Goal: Contribute content: Add original content to the website for others to see

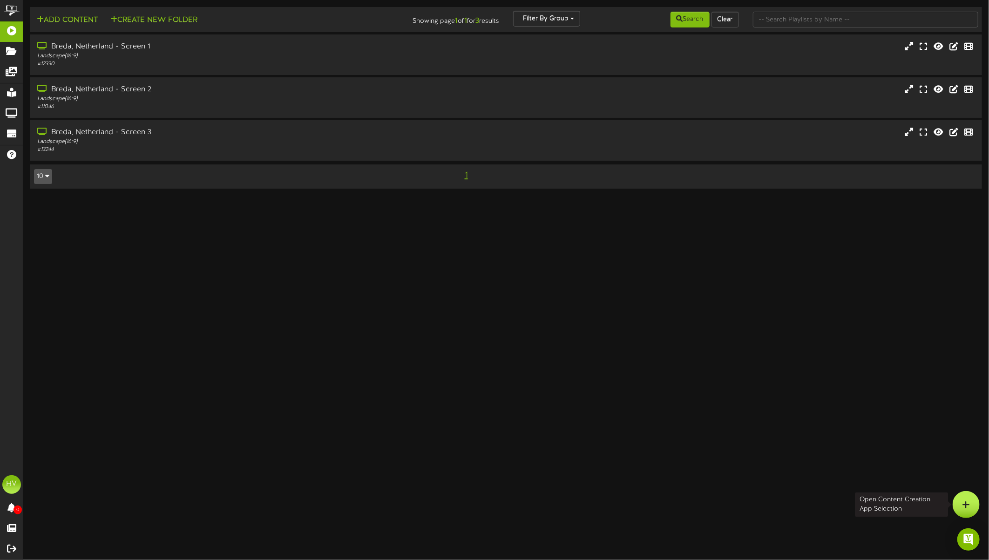
click at [958, 507] on div at bounding box center [965, 504] width 27 height 27
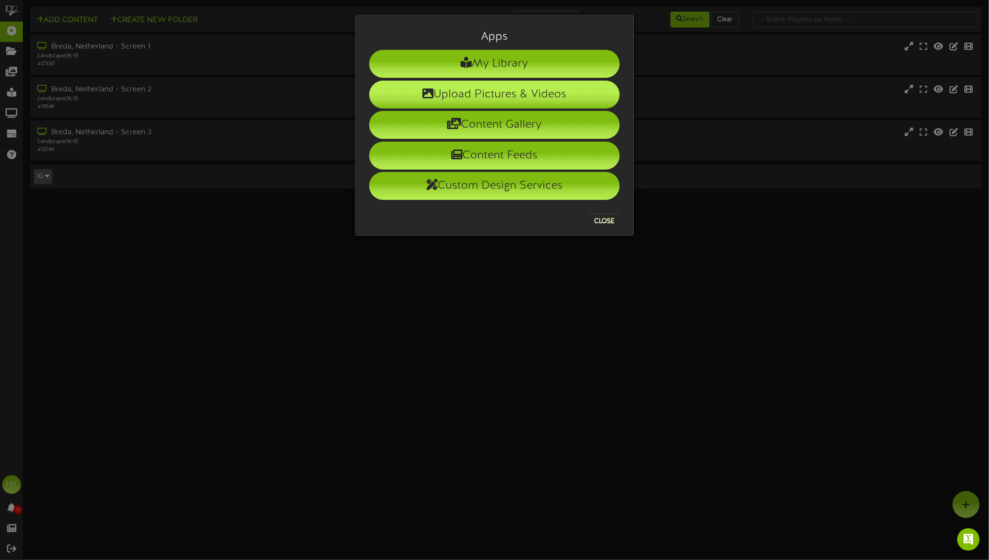
click at [455, 93] on li "Upload Pictures & Videos" at bounding box center [494, 95] width 250 height 28
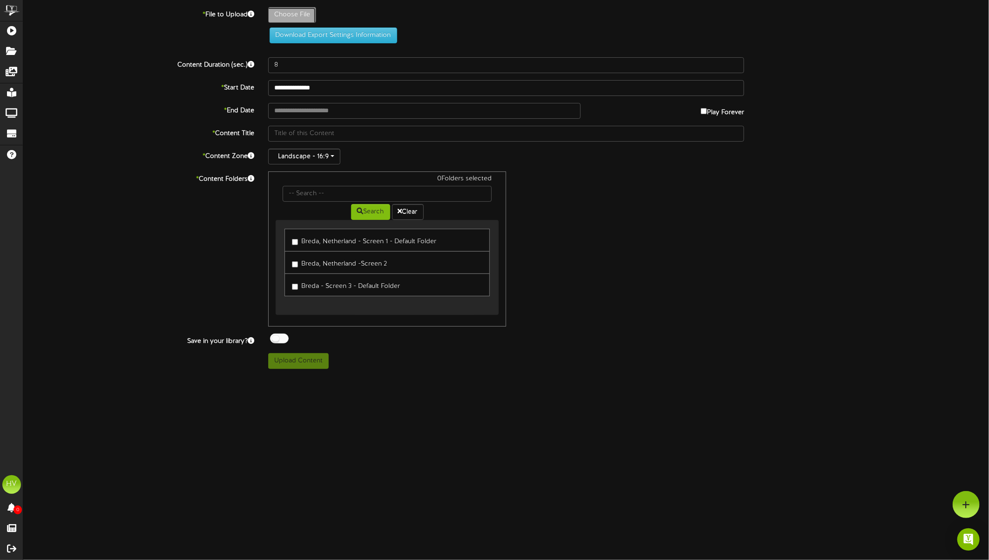
type input "**********"
type input "Repligen_Q4_Agenda_Slide_MeerRijen"
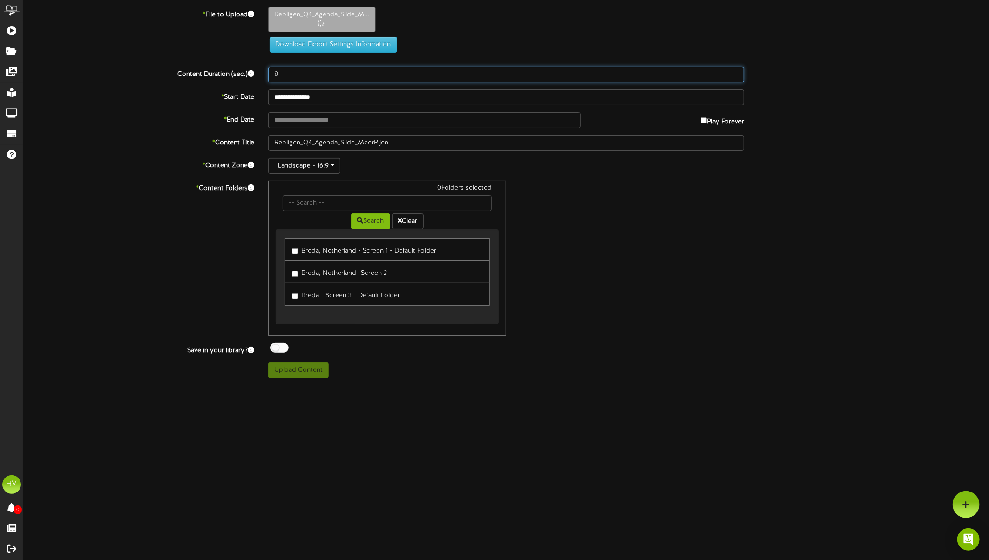
click at [309, 76] on input "8" at bounding box center [506, 75] width 476 height 16
drag, startPoint x: 288, startPoint y: 73, endPoint x: 267, endPoint y: 74, distance: 21.0
click at [267, 74] on div "8" at bounding box center [506, 75] width 490 height 16
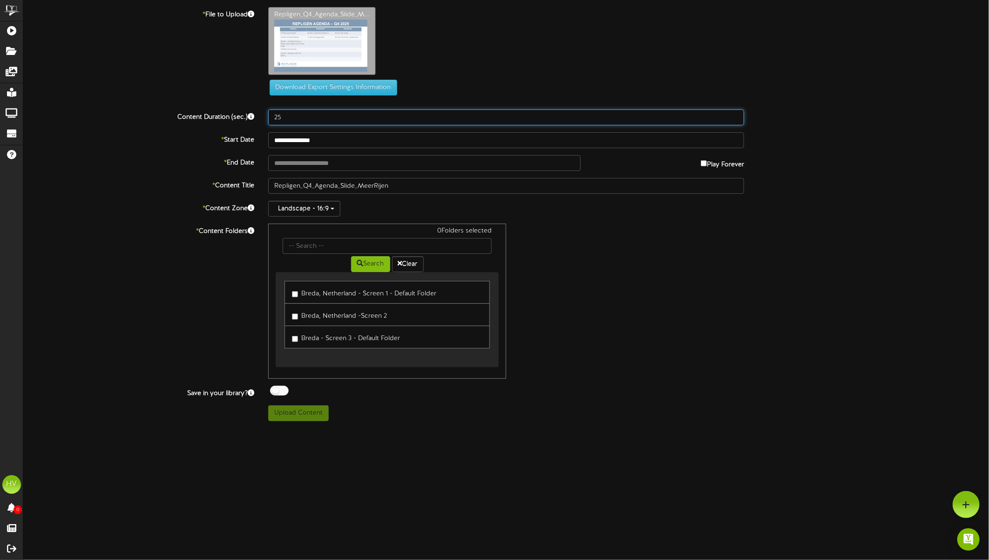
type input "25"
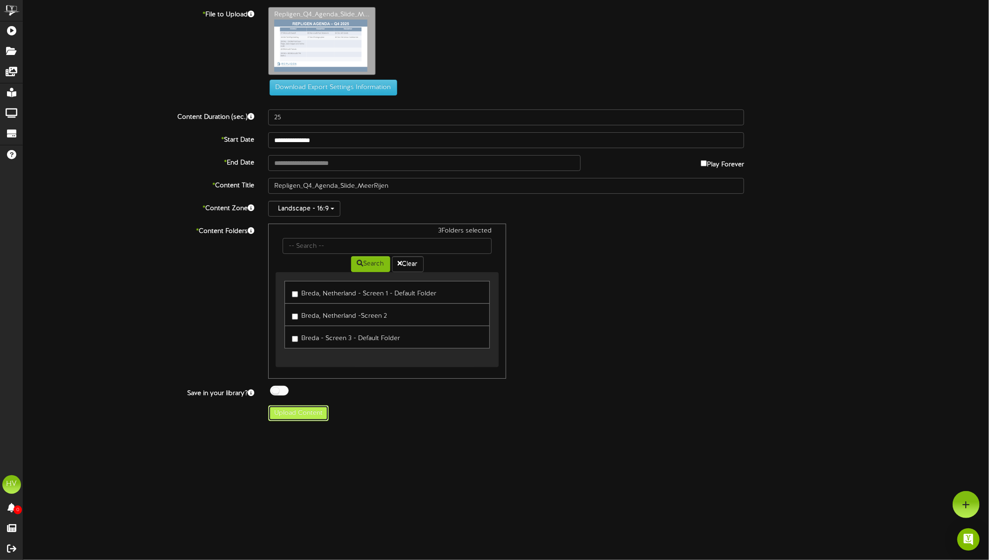
click at [295, 413] on button "Upload Content" at bounding box center [298, 413] width 61 height 16
type input "**********"
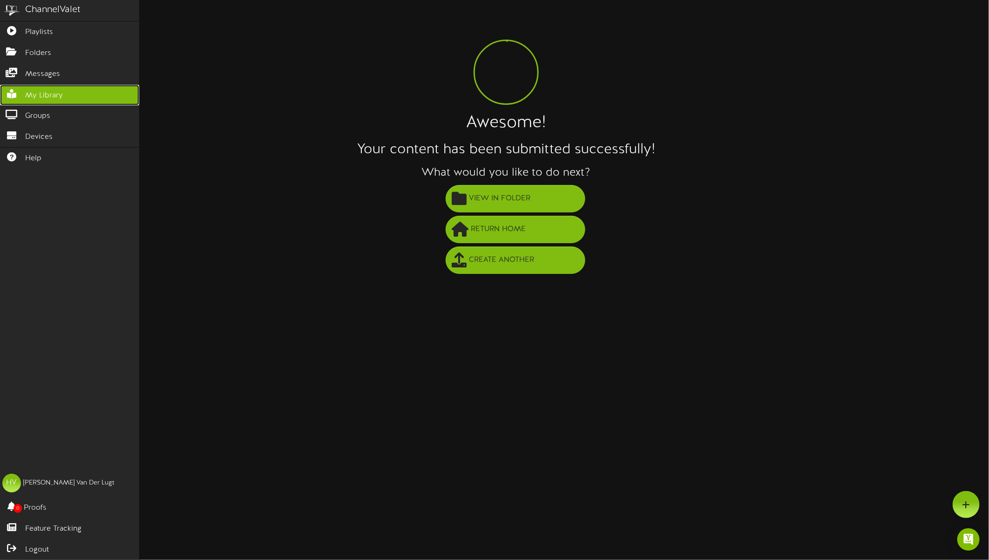
click at [40, 94] on span "My Library" at bounding box center [44, 95] width 38 height 11
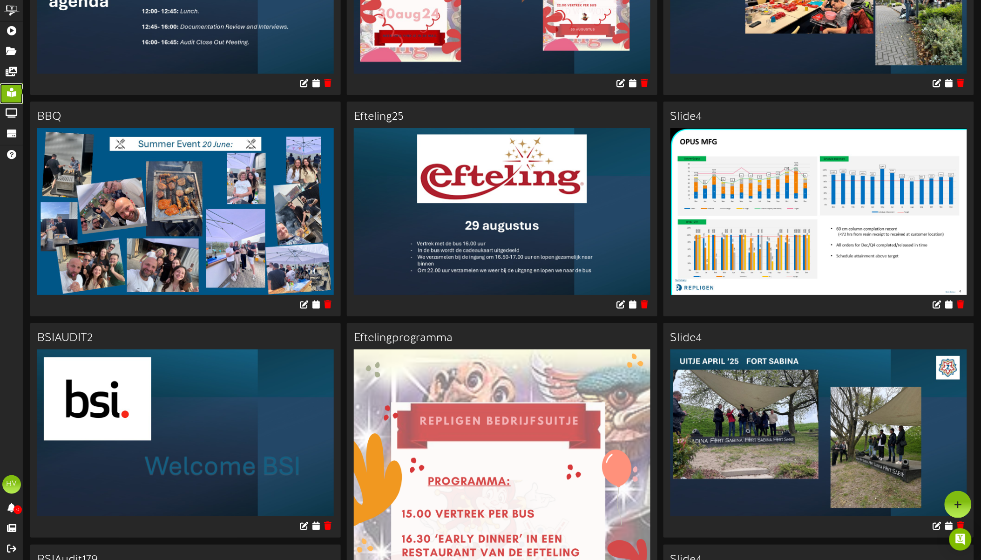
scroll to position [620, 0]
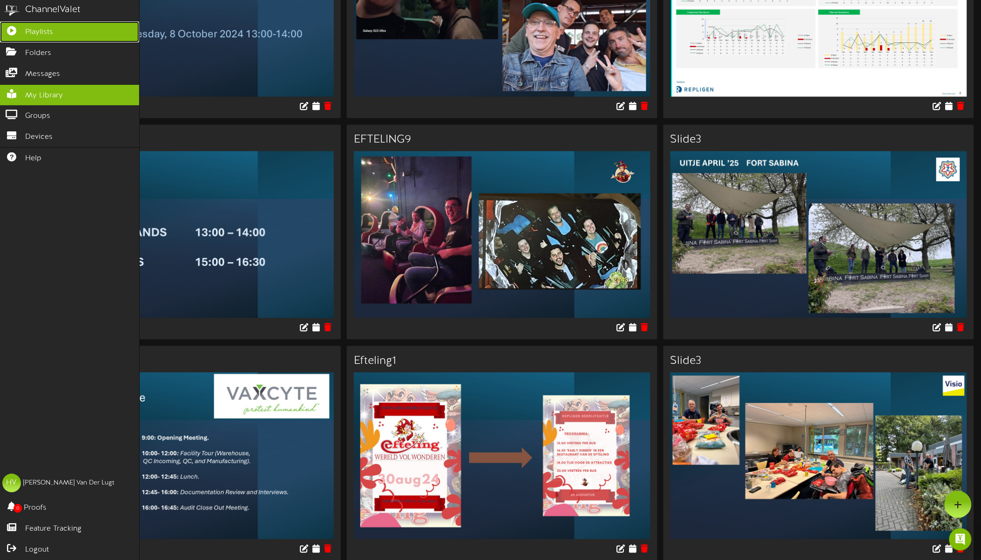
click at [59, 39] on link "Playlists" at bounding box center [69, 31] width 139 height 21
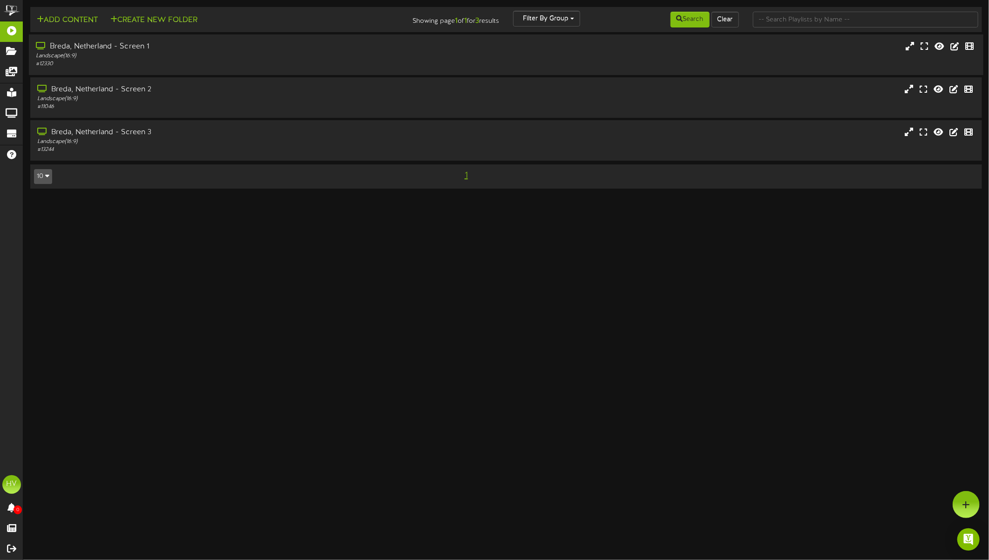
click at [156, 42] on div "Breda, Netherland - Screen 1" at bounding box center [228, 46] width 384 height 11
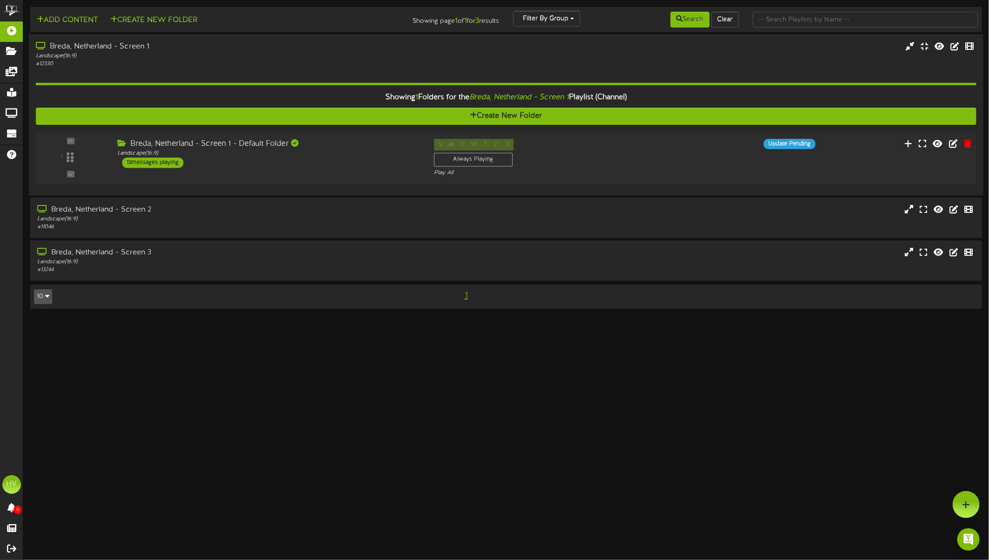
click at [154, 163] on div "13 messages playing" at bounding box center [152, 162] width 61 height 10
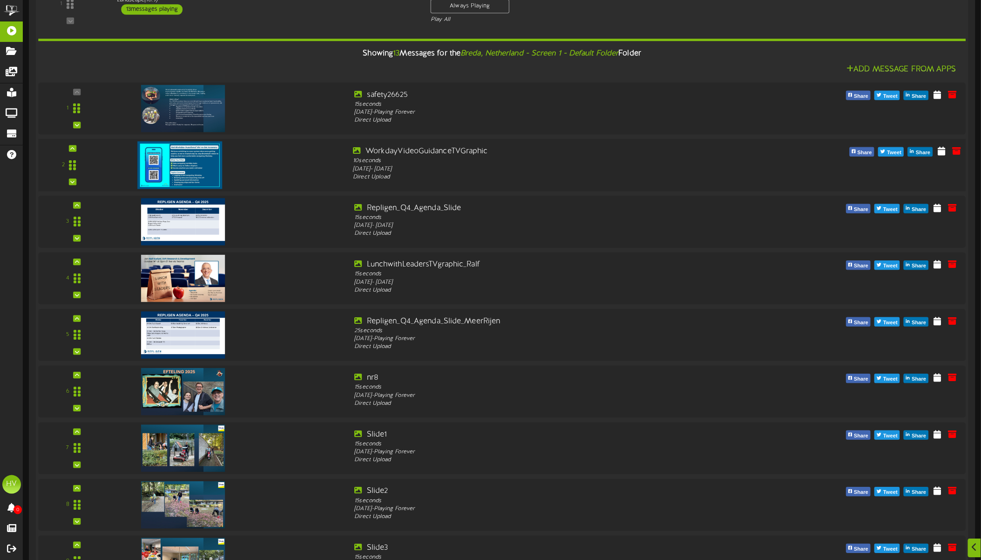
scroll to position [155, 0]
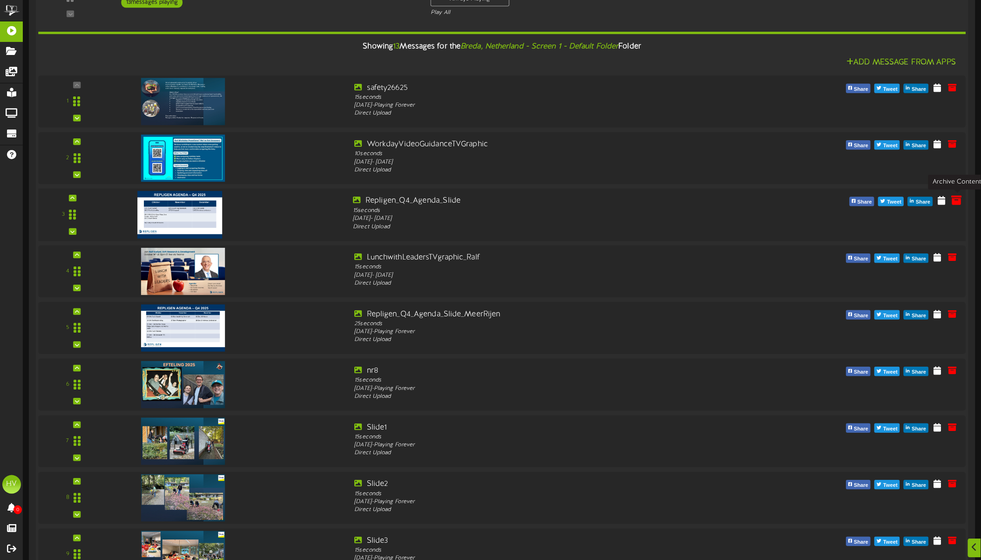
click at [957, 203] on icon at bounding box center [956, 200] width 10 height 10
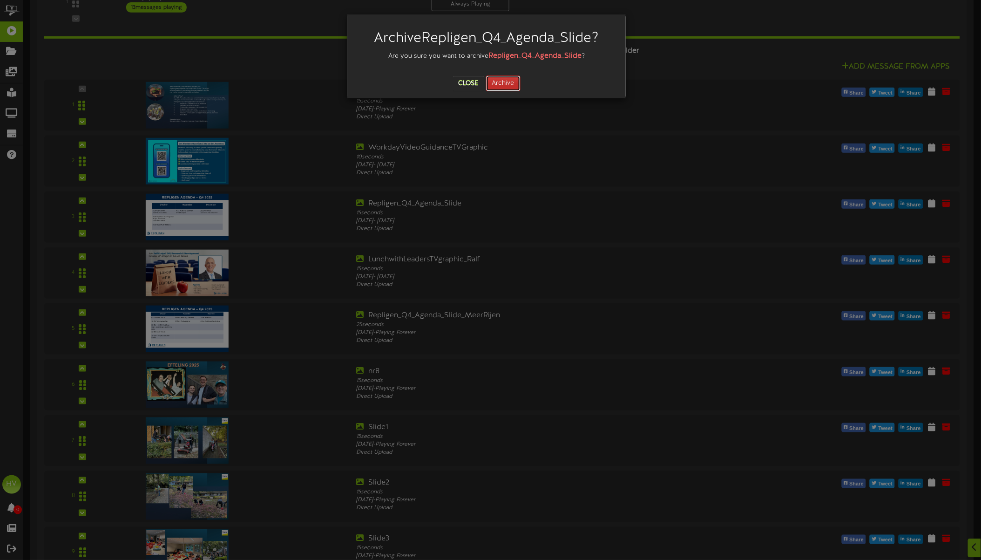
click at [509, 88] on button "Archive" at bounding box center [503, 83] width 34 height 16
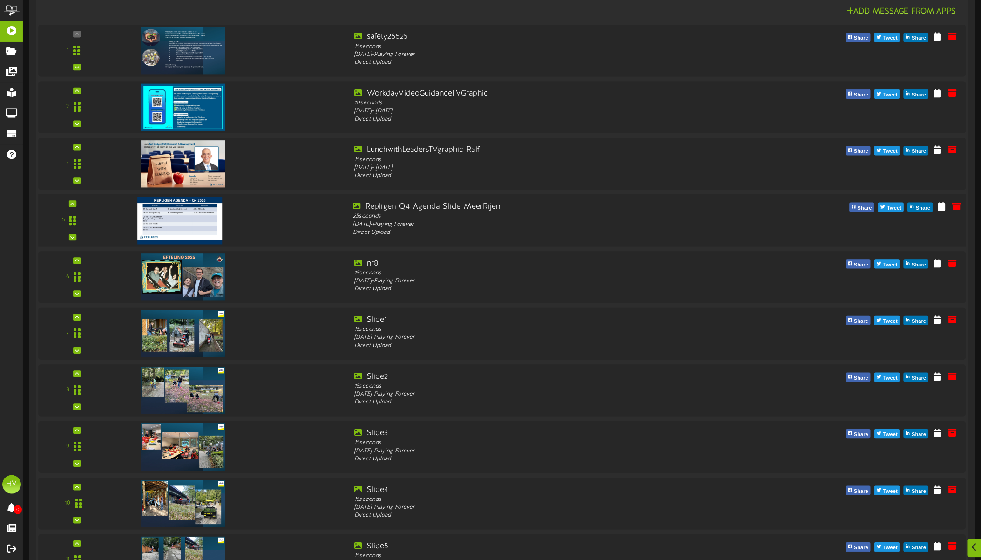
scroll to position [207, 0]
click at [193, 217] on img at bounding box center [179, 219] width 85 height 47
click at [193, 229] on img at bounding box center [179, 219] width 85 height 47
